Goal: Find contact information: Find contact information

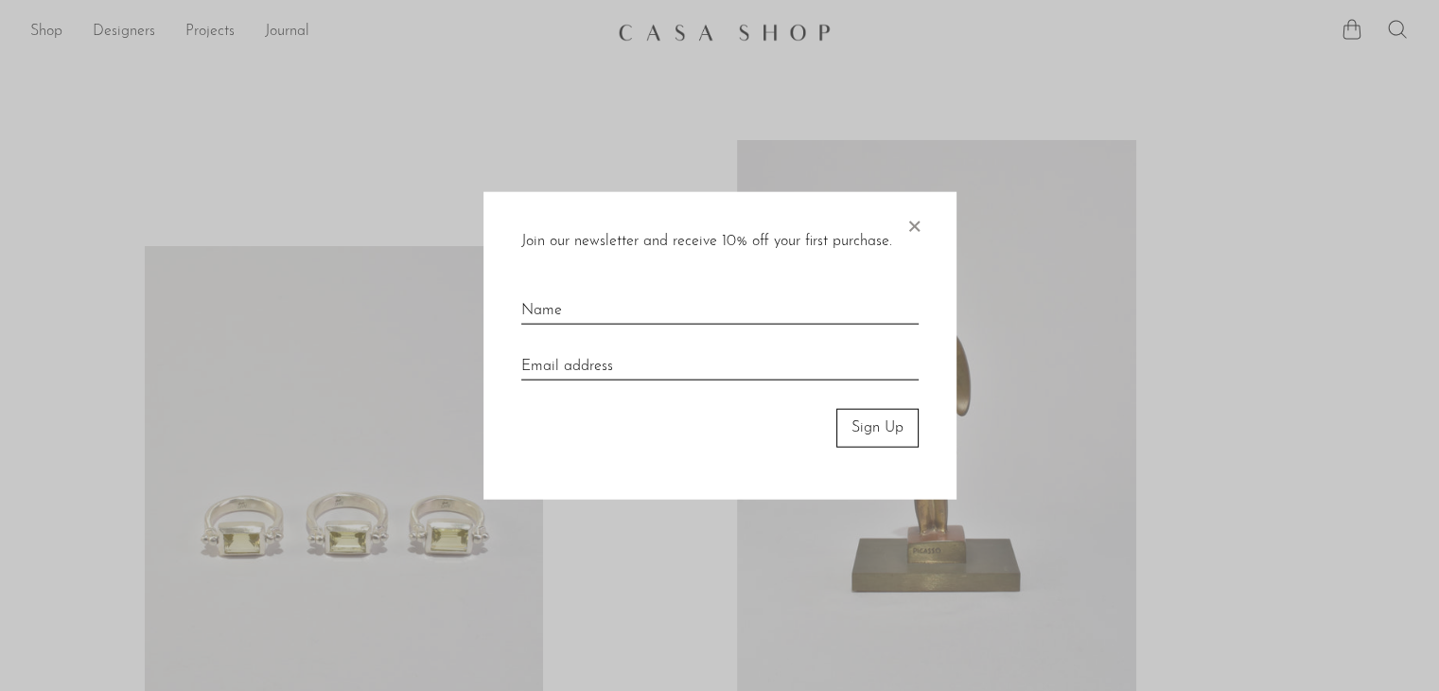
click at [901, 224] on div "Join our newsletter and receive 10% off your first purchase. × Sign Up" at bounding box center [720, 346] width 473 height 308
click at [920, 231] on span "×" at bounding box center [914, 222] width 19 height 61
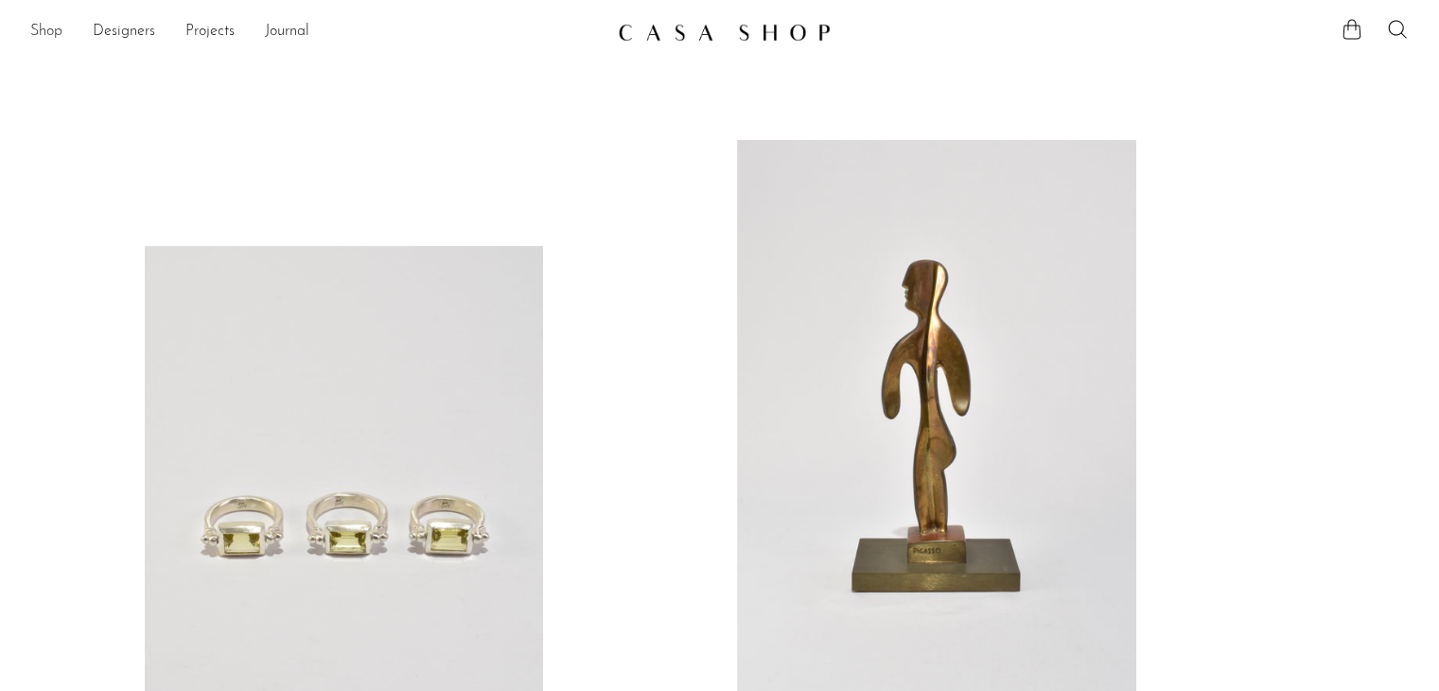
click at [49, 24] on link "Shop" at bounding box center [46, 32] width 32 height 25
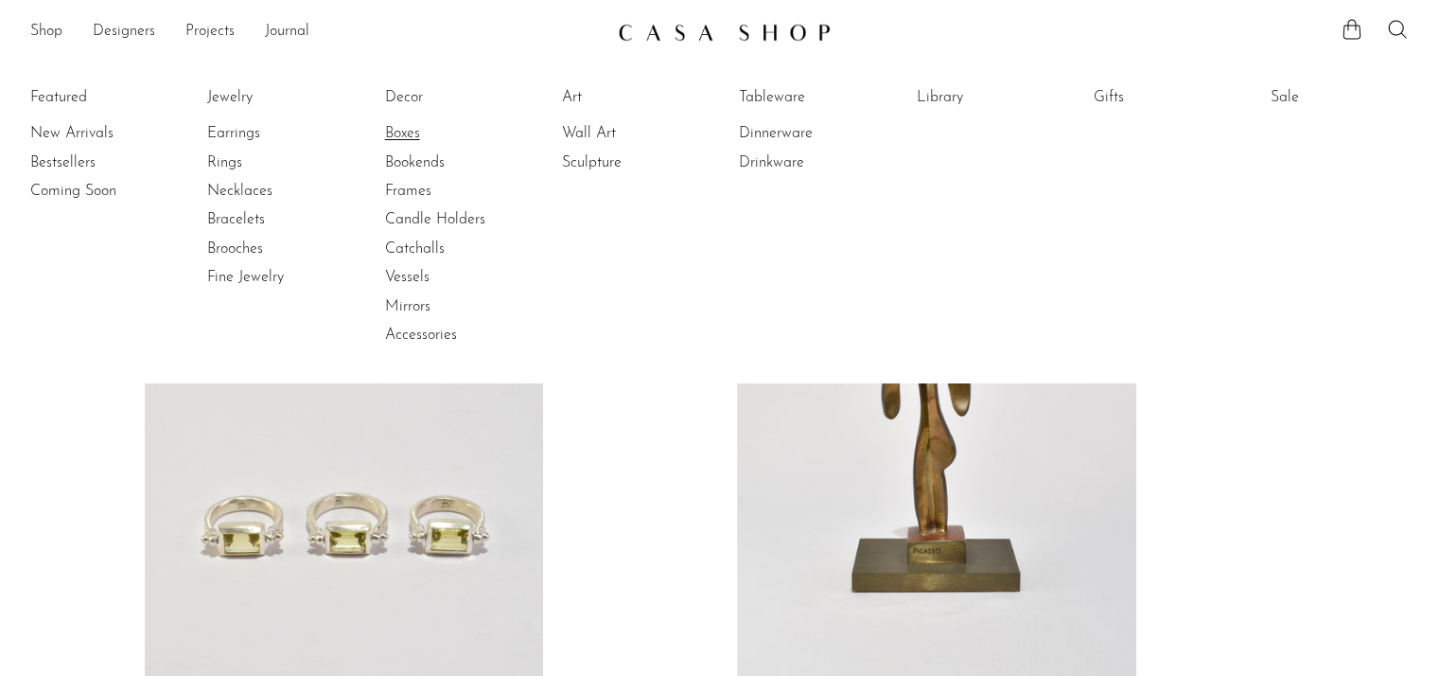
click at [426, 134] on link "Boxes" at bounding box center [456, 133] width 142 height 21
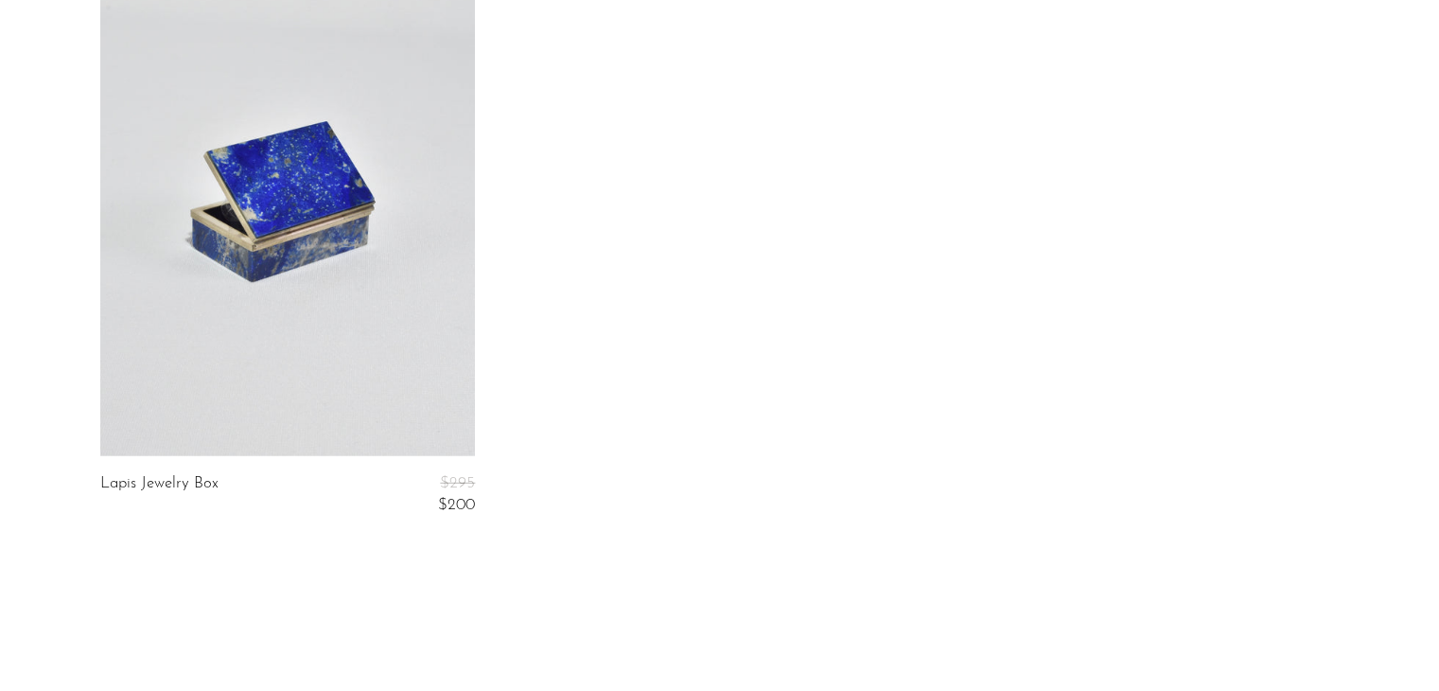
scroll to position [5360, 0]
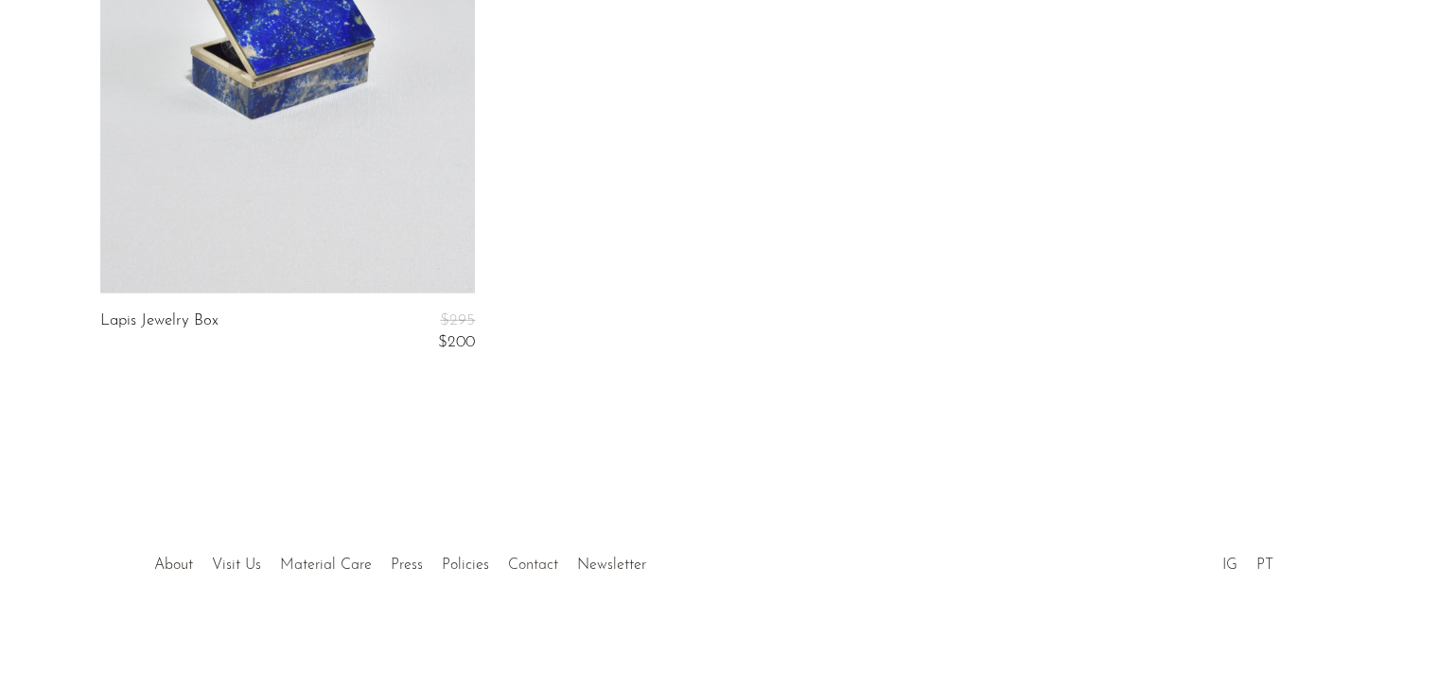
click at [520, 566] on link "Contact" at bounding box center [533, 564] width 50 height 15
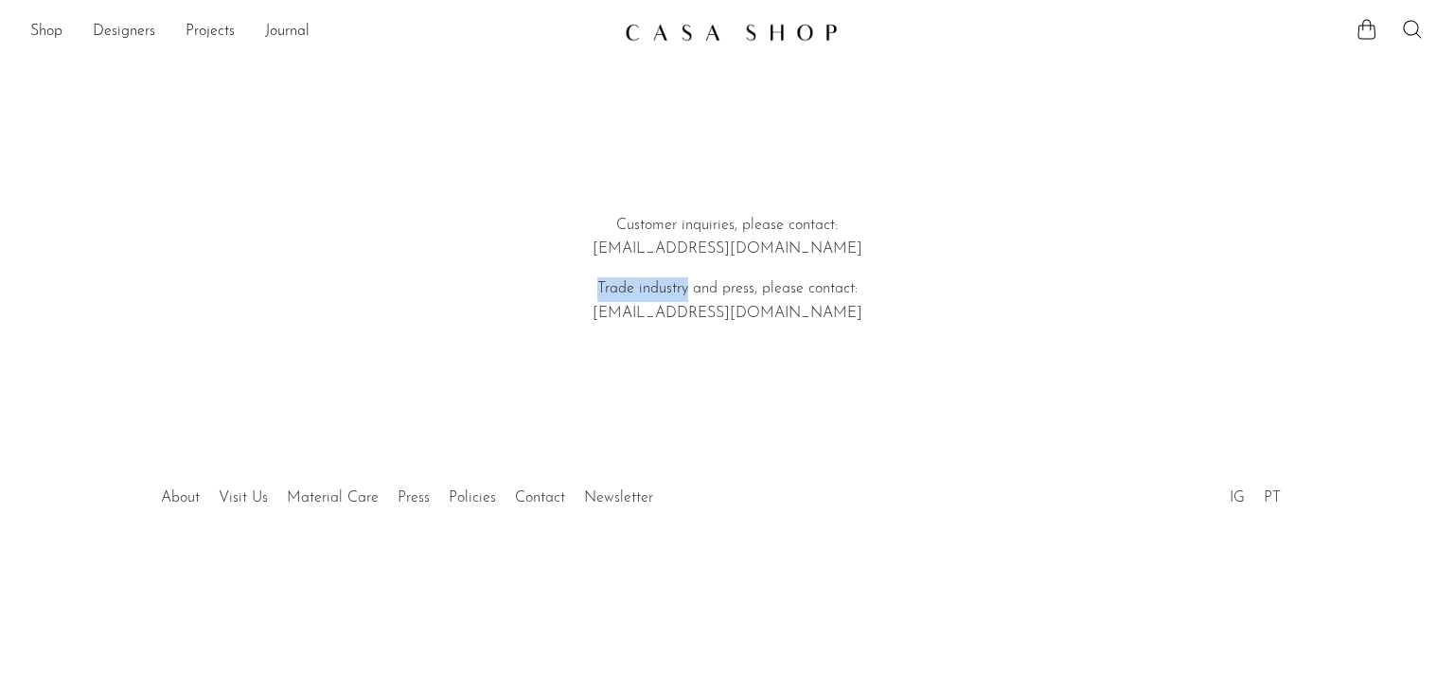
drag, startPoint x: 687, startPoint y: 285, endPoint x: 587, endPoint y: 287, distance: 100.3
click at [587, 287] on p "Trade industry and press, please contact: emi@shopcasashop.com" at bounding box center [726, 301] width 541 height 48
click at [909, 407] on article "Customer inquiries, please contact: hello@shopcasashop.com Trade industry and p…" at bounding box center [727, 243] width 1454 height 388
drag, startPoint x: 859, startPoint y: 258, endPoint x: 636, endPoint y: 249, distance: 223.5
click at [636, 249] on p "Customer inquiries, please contact: hello@shopcasashop.com" at bounding box center [726, 238] width 541 height 48
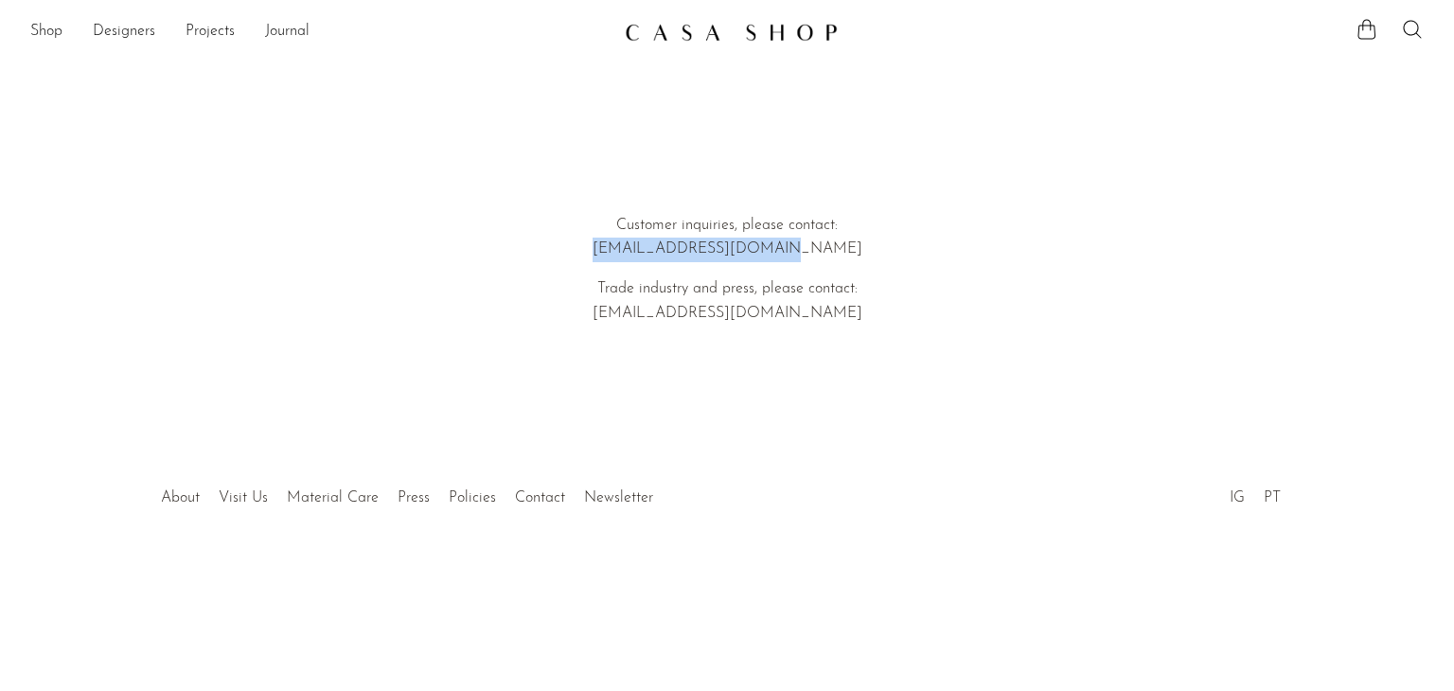
copy p "hello@shopcasashop.com"
